Goal: Information Seeking & Learning: Learn about a topic

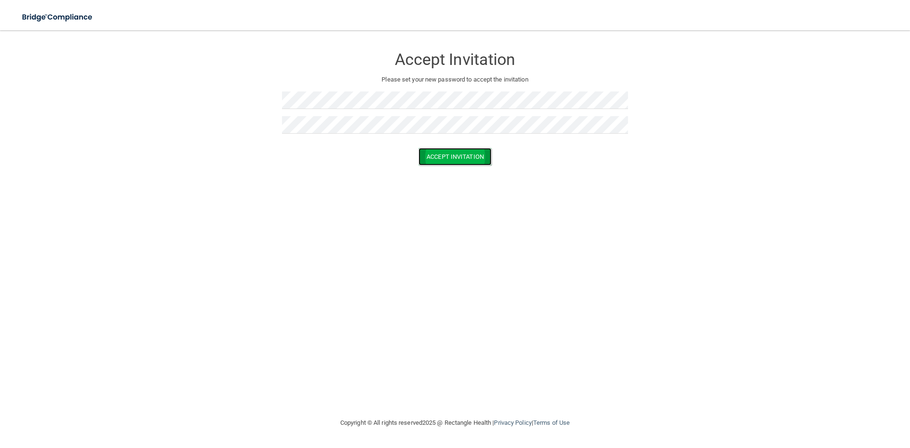
click at [444, 158] on button "Accept Invitation" at bounding box center [454, 157] width 73 height 18
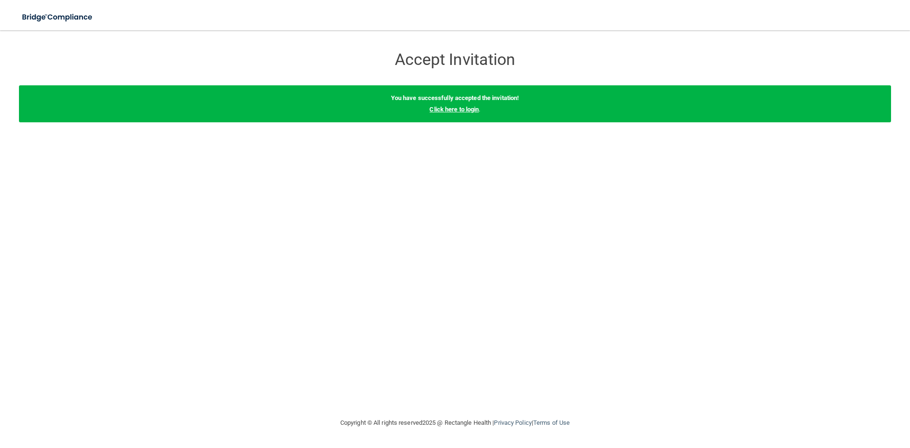
click at [459, 112] on link "Click here to login" at bounding box center [453, 109] width 49 height 7
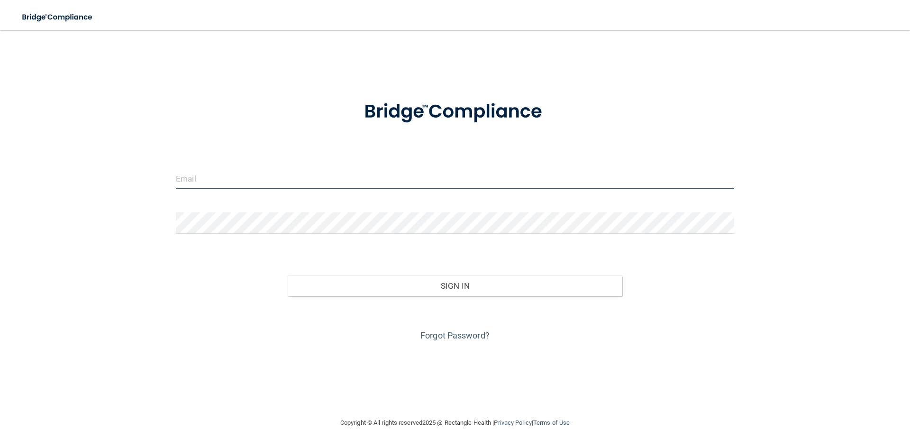
click at [234, 180] on input "email" at bounding box center [455, 178] width 558 height 21
type input "[EMAIL_ADDRESS][DOMAIN_NAME]"
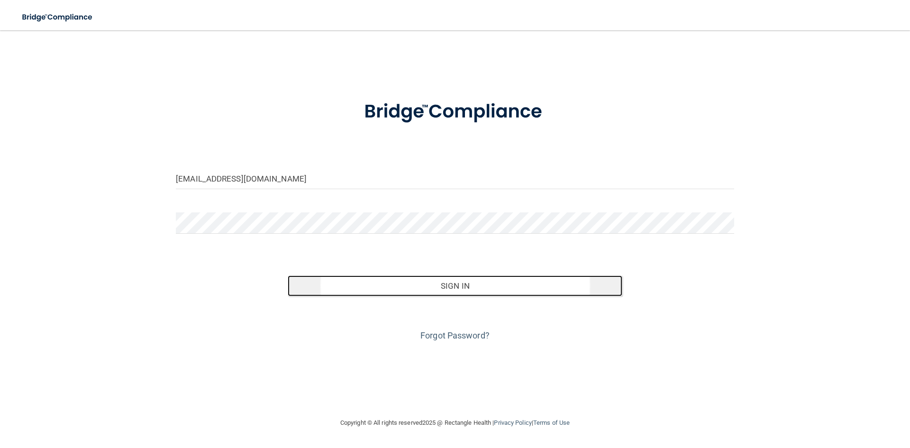
click at [399, 285] on button "Sign In" at bounding box center [455, 285] width 335 height 21
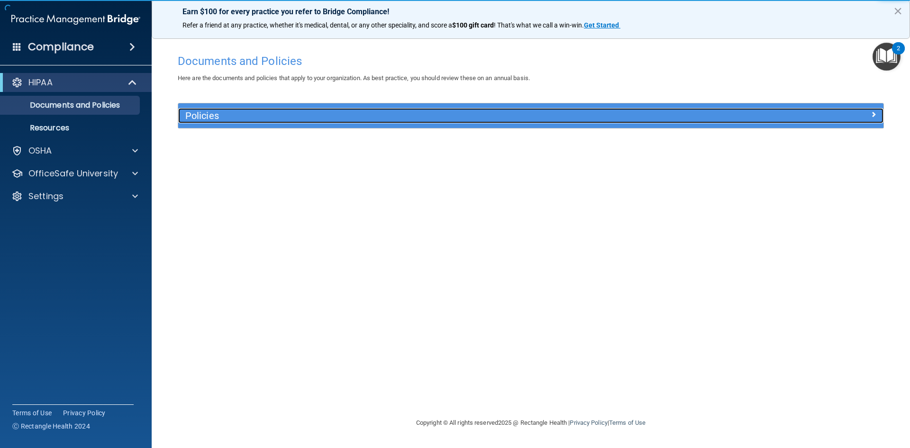
click at [183, 118] on div "Policies" at bounding box center [442, 115] width 529 height 15
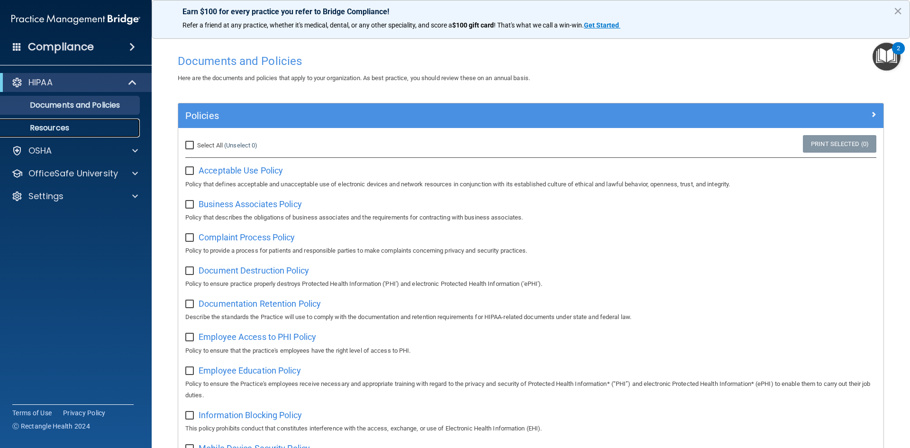
click at [61, 123] on p "Resources" at bounding box center [70, 127] width 129 height 9
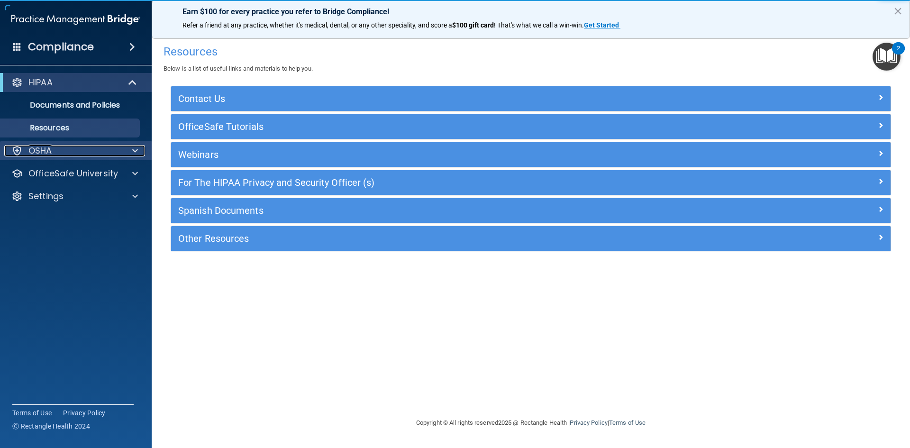
click at [34, 150] on p "OSHA" at bounding box center [40, 150] width 24 height 11
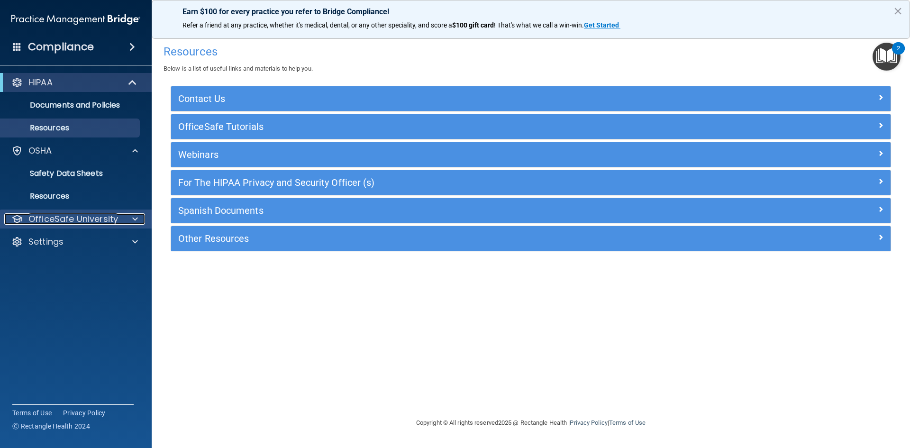
click at [53, 219] on p "OfficeSafe University" at bounding box center [73, 218] width 90 height 11
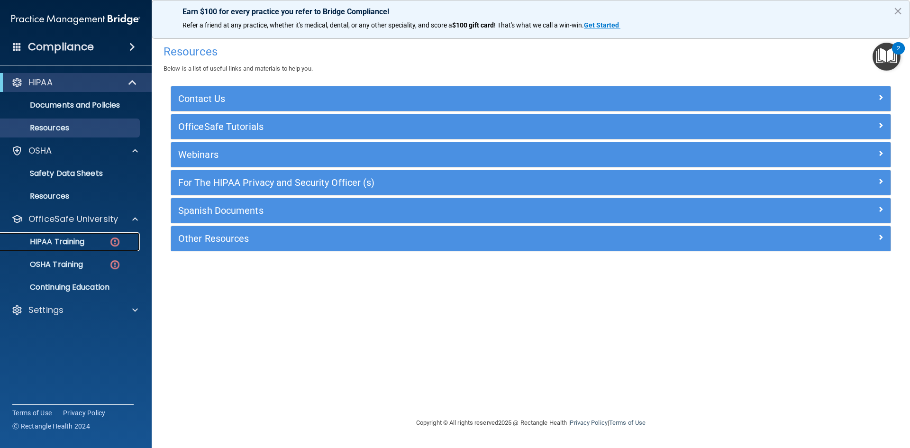
click at [61, 240] on p "HIPAA Training" at bounding box center [45, 241] width 78 height 9
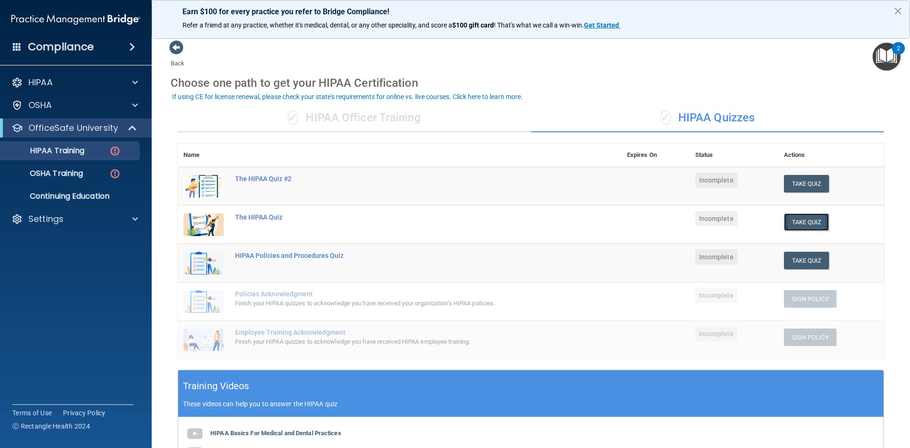
click at [797, 226] on button "Take Quiz" at bounding box center [806, 222] width 45 height 18
